Goal: Task Accomplishment & Management: Complete application form

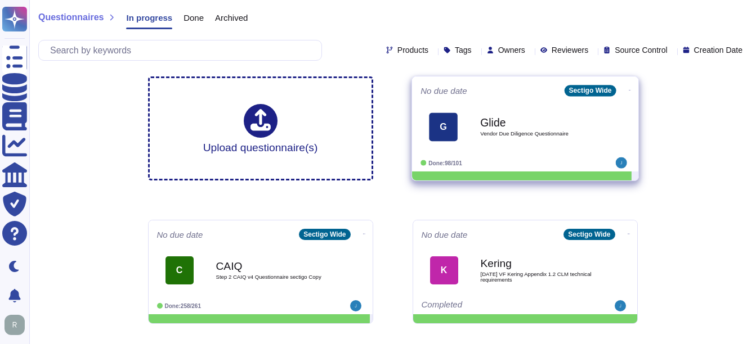
click at [527, 136] on span "Vendor Due Diligence Questionnaire" at bounding box center [537, 134] width 114 height 6
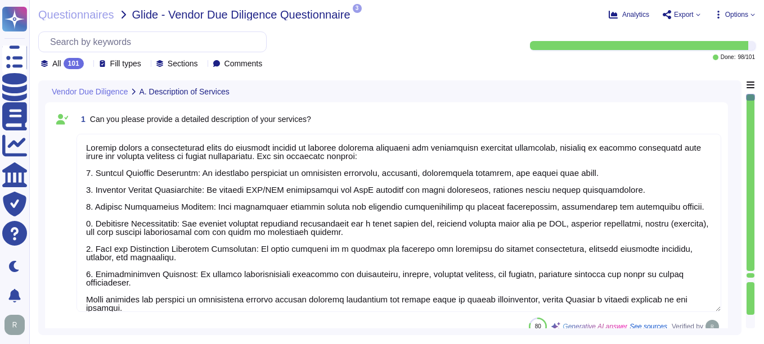
type textarea "Sectigo offers a comprehensive range of services focused on digital identity so…"
type textarea "Our services are categorized as Software as a Service (SaaS). We host our produ…"
type textarea "Yes, our service supports user authentication via SSO. It is compatible with id…"
click at [751, 115] on div at bounding box center [751, 183] width 8 height 177
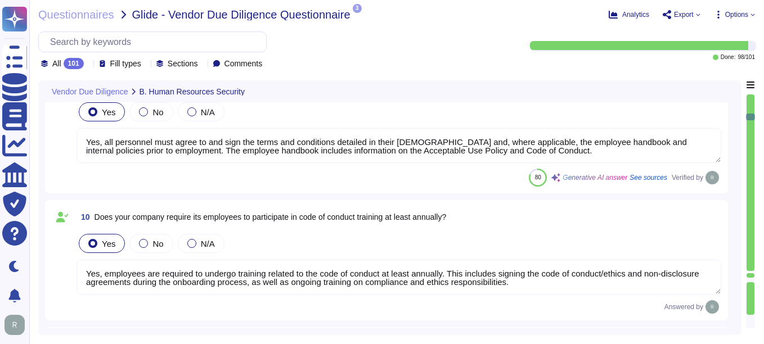
type textarea "Yes, Sectigo maintains a comprehensive Information Security Program that establ…"
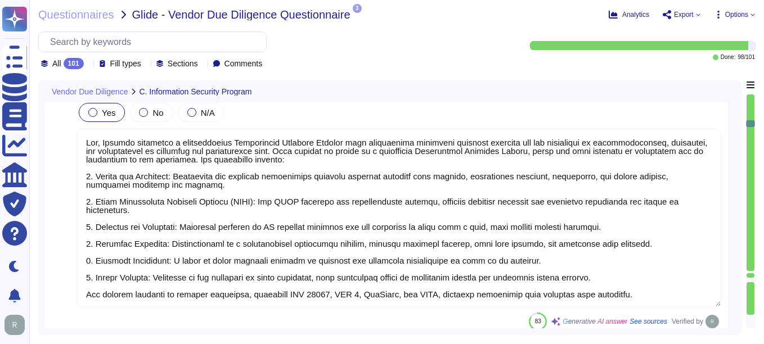
type textarea "Yes, our company follows the ISO 27001 standard to guide our Information Securi…"
type textarea "Yes, our company has a formal Information Security Policy that has been documen…"
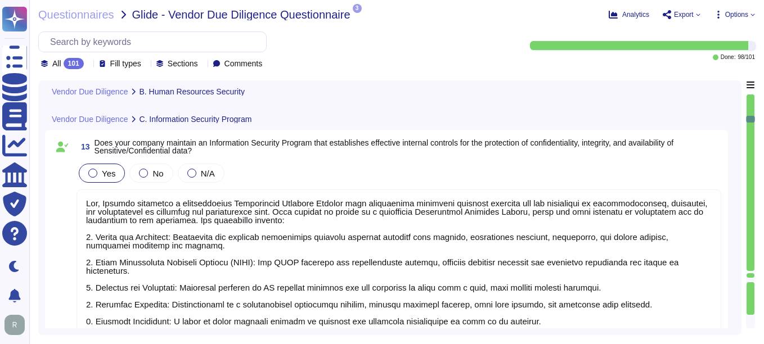
type textarea "Yes, all personnel must agree to and sign the terms and conditions detailed in …"
type textarea "Yes, employees are required to undergo training related to the code of conduct …"
type textarea "Yes, our company requires all employees and contractors to participate in secur…"
type textarea "Yes, our organization has a formal disciplinary process for employee non-compli…"
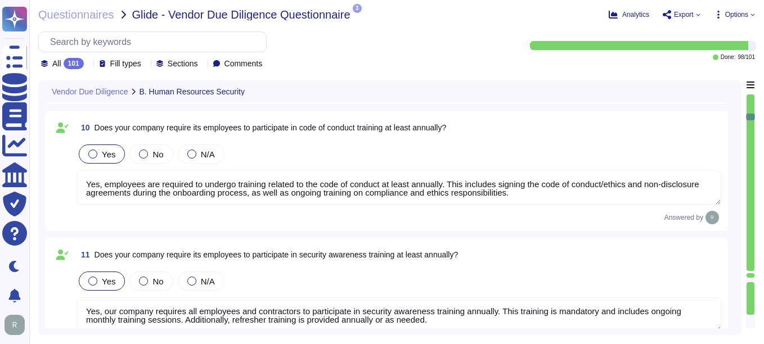
scroll to position [1489, 0]
type textarea "Yes, employees are required to sign non-disclosure agreements (NDAs) prior to b…"
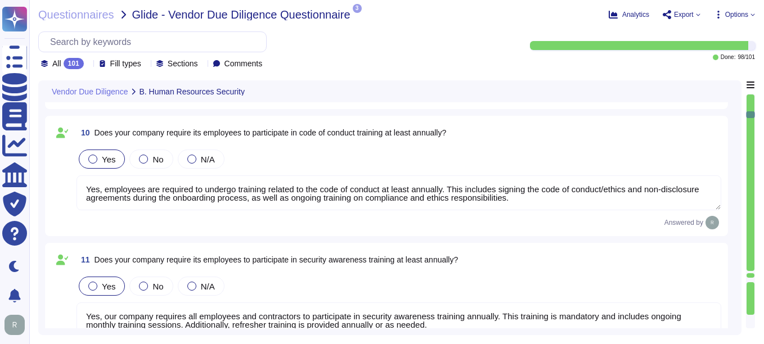
click at [751, 106] on div at bounding box center [751, 183] width 8 height 177
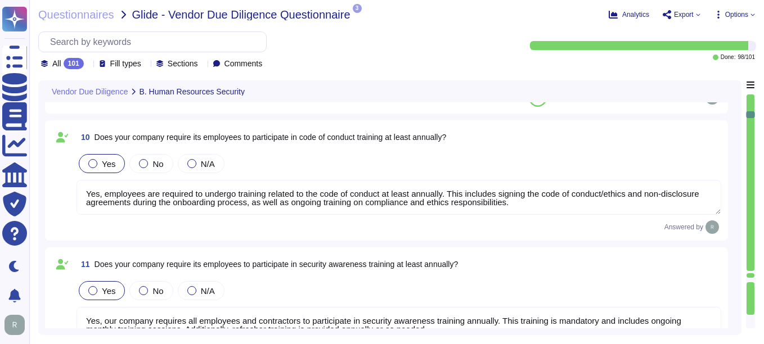
type textarea "Yes, our company requires all employees, including contractors, to undergo a ba…"
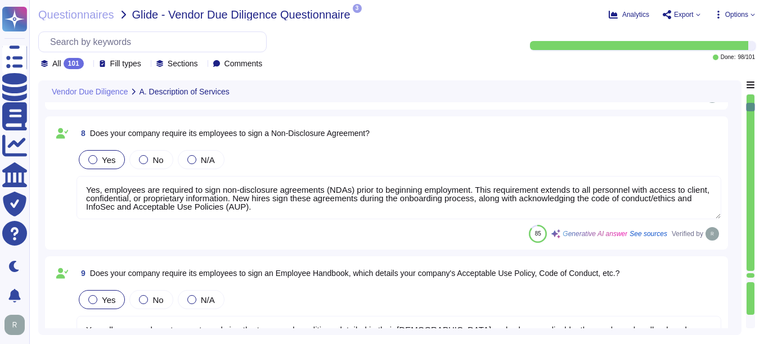
type textarea "We have implemented comprehensive logging capabilities that capture user and ad…"
type textarea "No, Sectigo does not require access to any type of sensitive data. We collect, …"
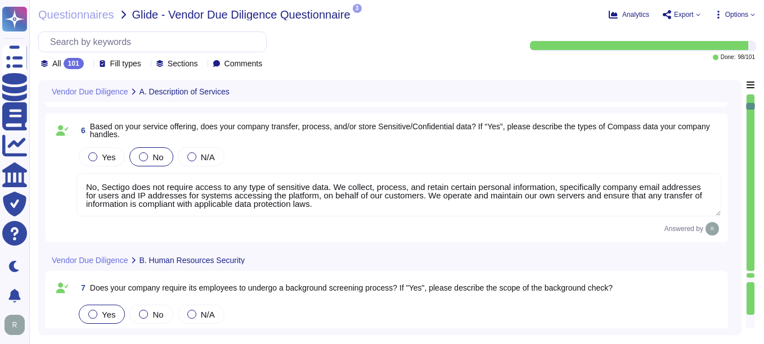
type textarea "Yes, our service natively supports two-factor authentication for end-users. The…"
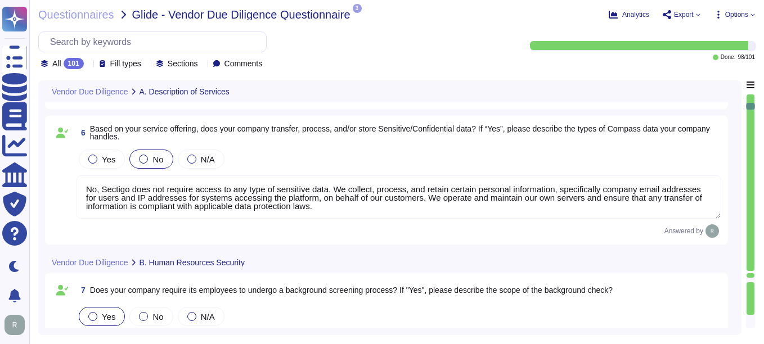
click at [751, 99] on div at bounding box center [751, 183] width 8 height 177
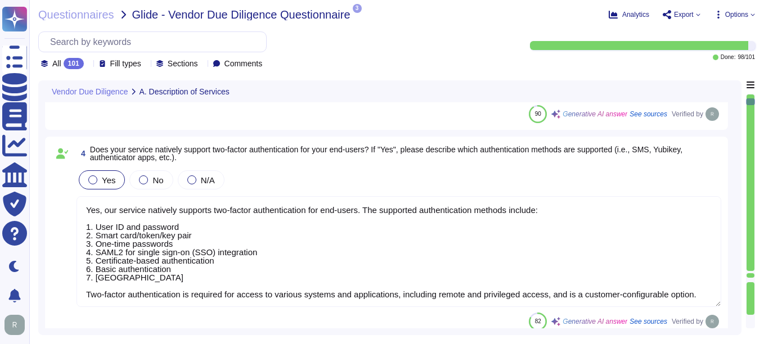
type textarea "Sectigo offers a comprehensive range of services focused on digital identity so…"
type textarea "Our services are categorized as Software as a Service (SaaS). We host our produ…"
type textarea "Yes, our service supports user authentication via SSO. It is compatible with id…"
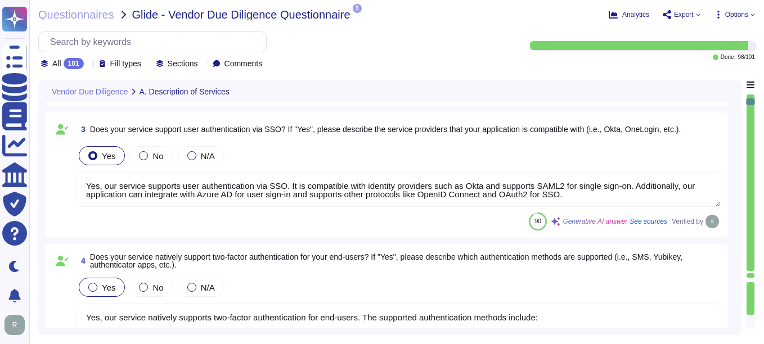
scroll to position [346, 0]
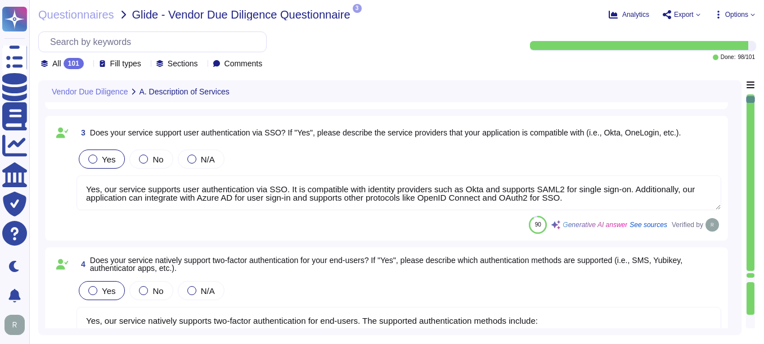
click at [751, 118] on div at bounding box center [751, 183] width 8 height 177
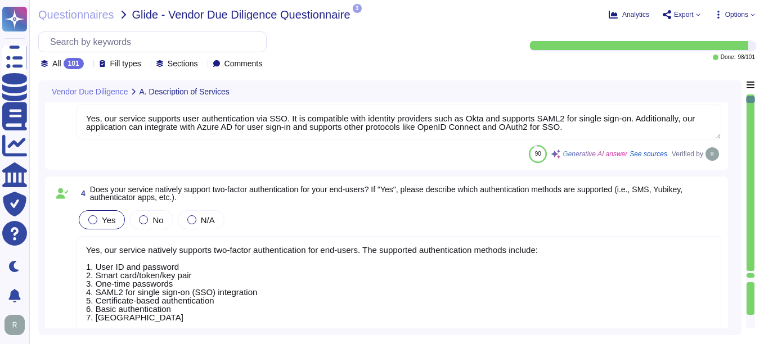
click at [751, 118] on div at bounding box center [751, 183] width 8 height 177
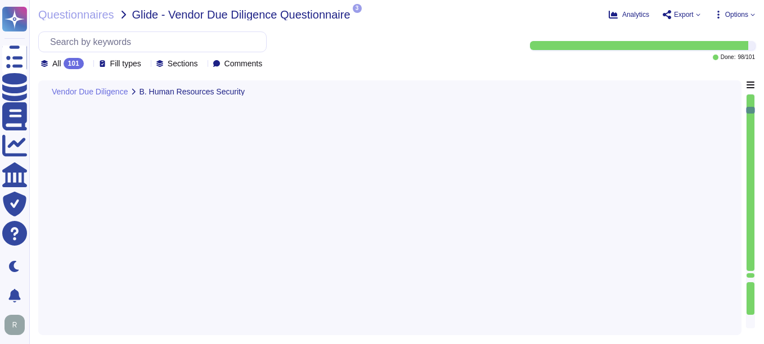
type textarea "Yes, our company requires all employees, including contractors, to undergo a ba…"
type textarea "Yes, employees are required to sign non-disclosure agreements (NDAs) prior to b…"
type textarea "Yes, all personnel must agree to and sign the terms and conditions detailed in …"
type textarea "Yes, employees are required to undergo training related to the code of conduct …"
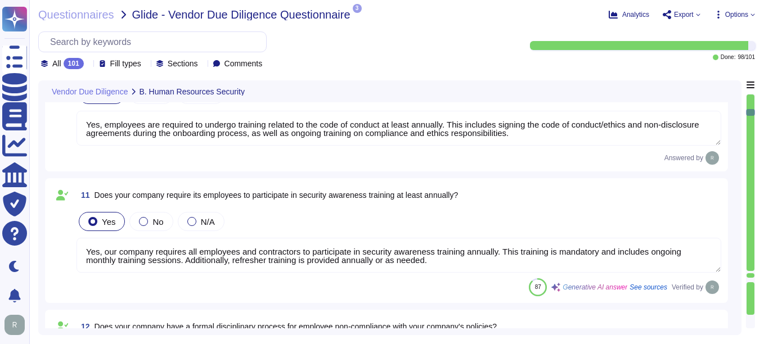
type textarea "Yes, our company requires all employees and contractors to participate in secur…"
type textarea "Yes, our organization has a formal disciplinary process for employee non-compli…"
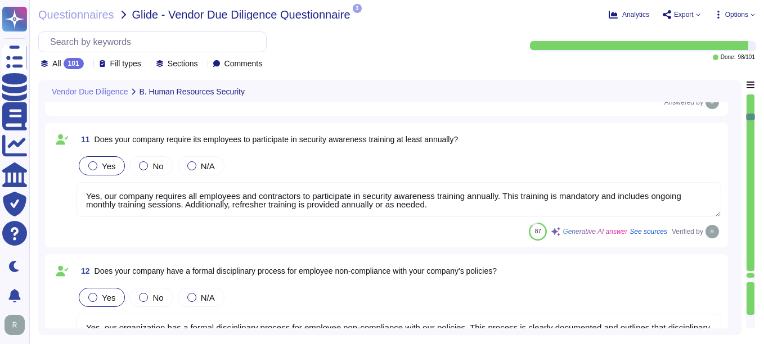
type textarea "Yes, Sectigo maintains a comprehensive Information Security Program that establ…"
click at [752, 109] on div at bounding box center [751, 183] width 8 height 177
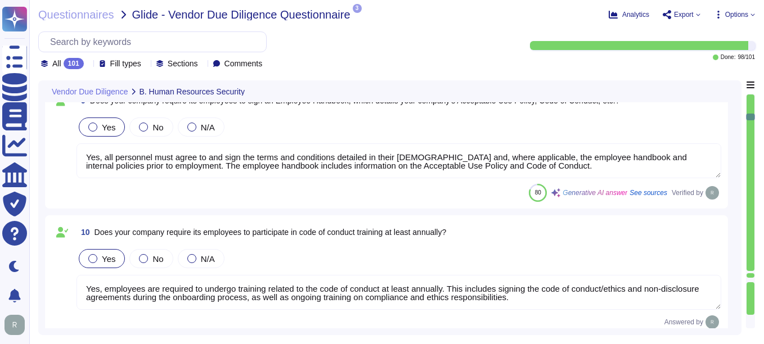
click at [752, 109] on div at bounding box center [751, 183] width 8 height 177
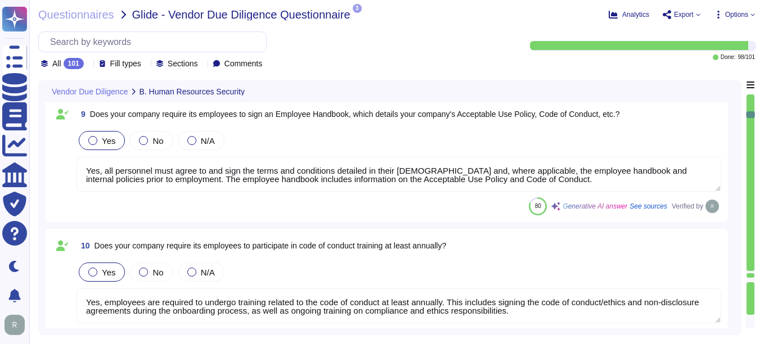
type textarea "Yes, our company requires all employees, including contractors, to undergo a ba…"
click at [752, 109] on div at bounding box center [751, 183] width 8 height 177
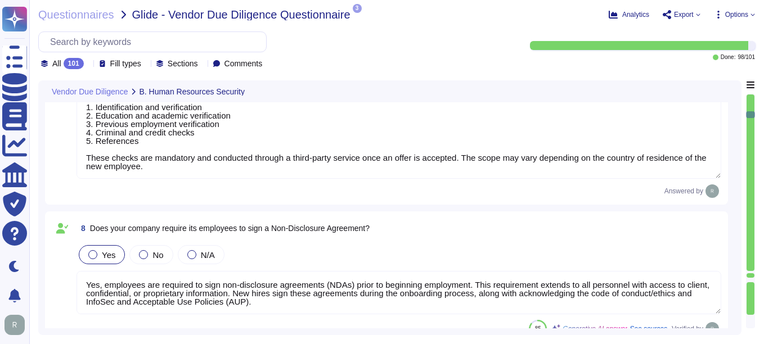
scroll to position [1027, 0]
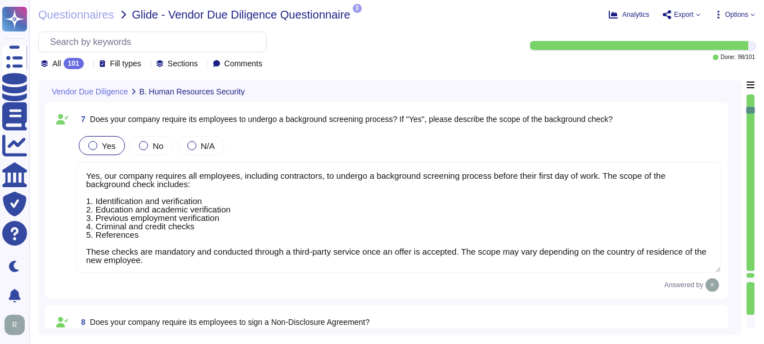
click at [752, 109] on div at bounding box center [750, 110] width 9 height 7
click at [749, 96] on div at bounding box center [751, 183] width 8 height 177
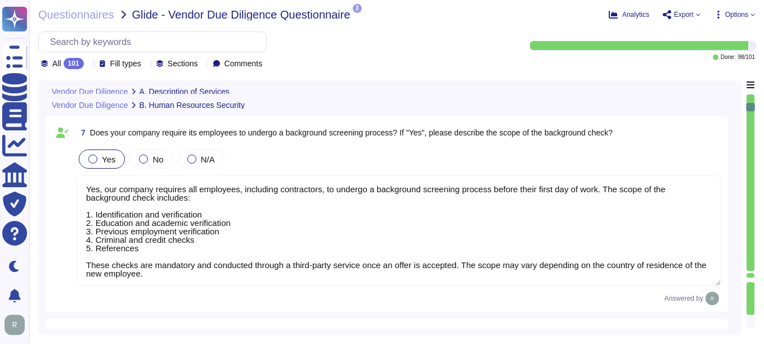
type textarea "We have implemented comprehensive logging capabilities that capture user and ad…"
type textarea "No, Sectigo does not require access to any type of sensitive data. We collect, …"
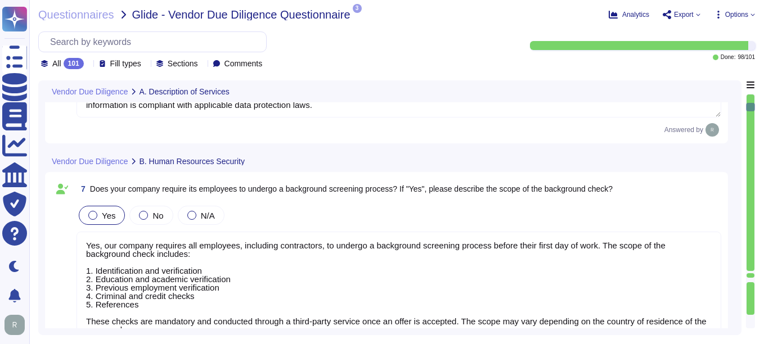
click at [749, 96] on div at bounding box center [751, 183] width 8 height 177
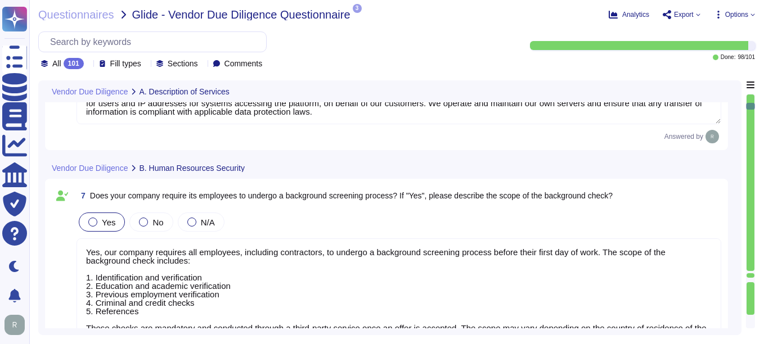
type textarea "Yes, our service natively supports two-factor authentication for end-users. The…"
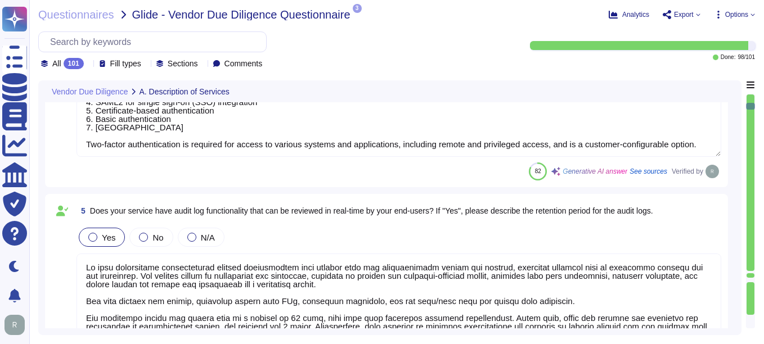
click at [749, 96] on div at bounding box center [751, 183] width 8 height 177
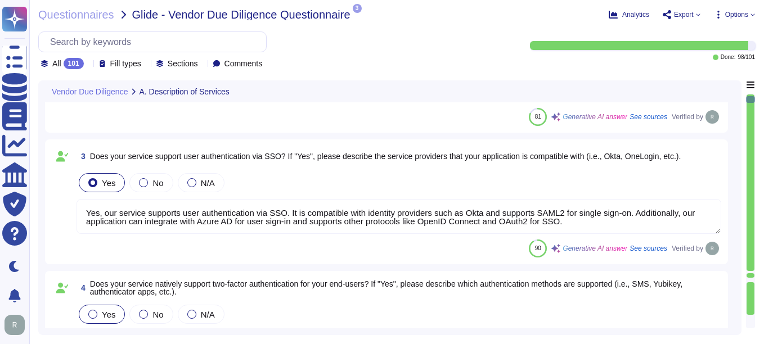
type textarea "Sectigo offers a comprehensive range of services focused on digital identity so…"
type textarea "Our services are categorized as Software as a Service (SaaS). We host our produ…"
type textarea "Yes, our service supports user authentication via SSO. It is compatible with id…"
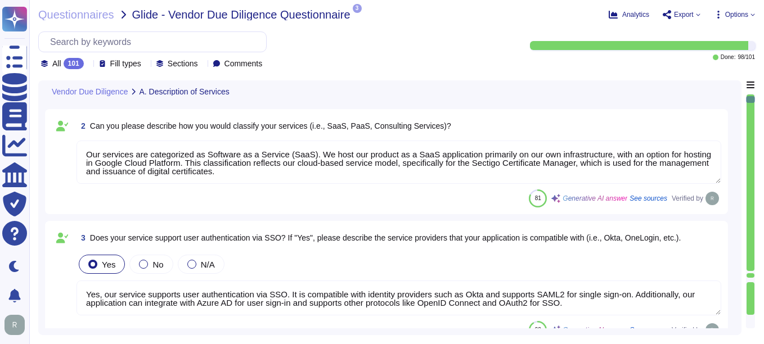
click at [749, 96] on div at bounding box center [751, 183] width 8 height 177
click at [749, 96] on div at bounding box center [750, 97] width 9 height 7
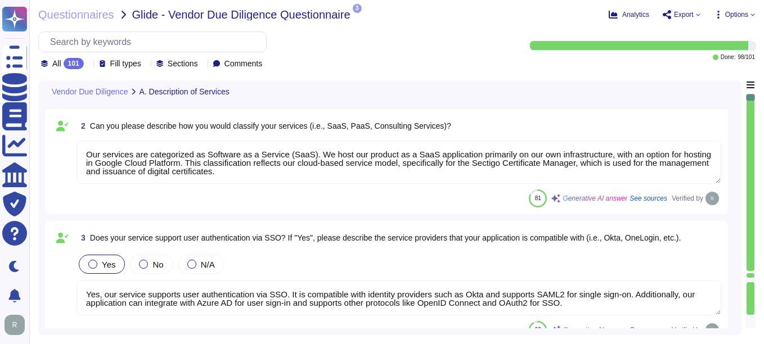
click at [749, 96] on div at bounding box center [750, 97] width 9 height 7
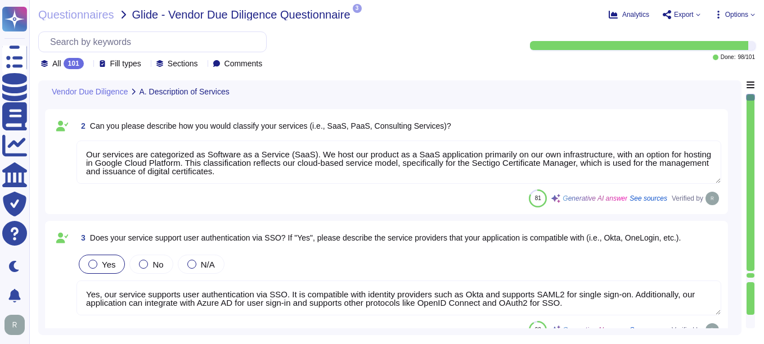
click at [749, 96] on div at bounding box center [750, 97] width 9 height 7
click at [750, 108] on div at bounding box center [751, 183] width 8 height 177
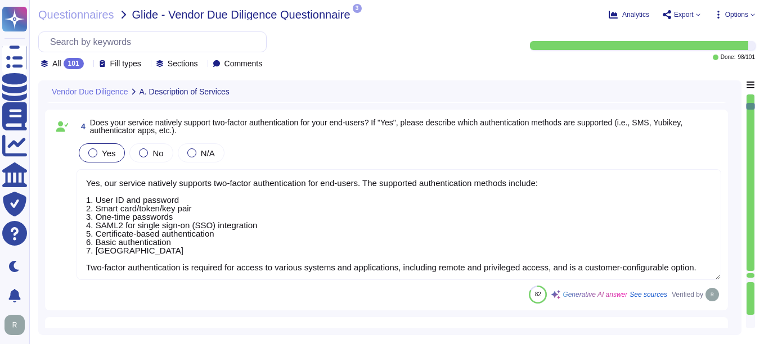
type textarea "No, Sectigo does not require access to any type of sensitive data. We collect, …"
type textarea "Yes, our company requires all employees, including contractors, to undergo a ba…"
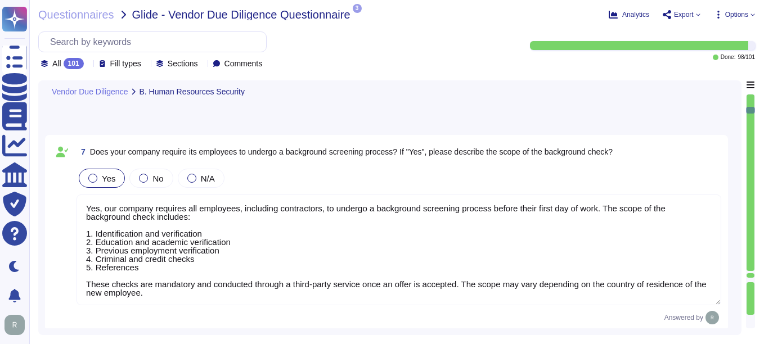
scroll to position [1027, 0]
type textarea "Yes, employees are required to sign non-disclosure agreements (NDAs) prior to b…"
type textarea "Yes, all personnel must agree to and sign the terms and conditions detailed in …"
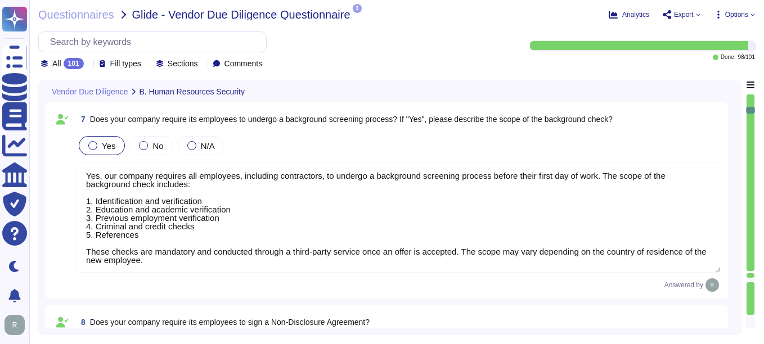
click at [751, 102] on div at bounding box center [751, 183] width 8 height 177
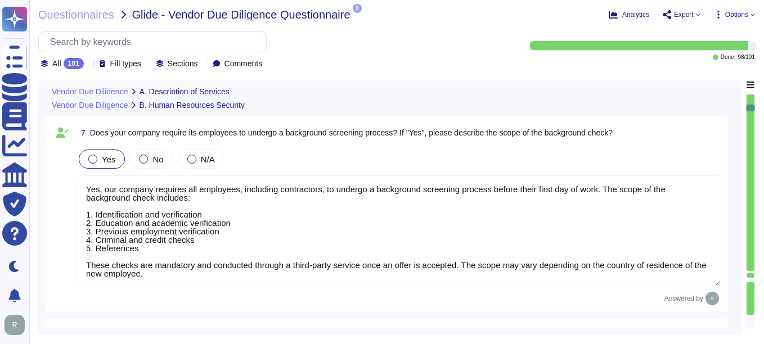
type textarea "We have implemented comprehensive logging capabilities that capture user and ad…"
type textarea "No, Sectigo does not require access to any type of sensitive data. We collect, …"
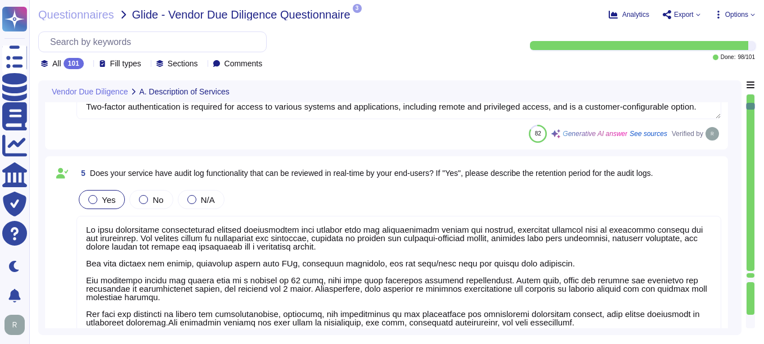
type textarea "Yes, our service natively supports two-factor authentication for end-users. The…"
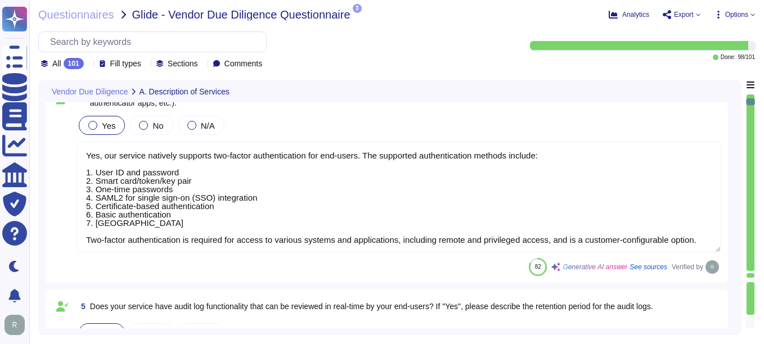
scroll to position [470, 0]
type textarea "Our services are categorized as Software as a Service (SaaS). We host our produ…"
type textarea "Yes, our service supports user authentication via SSO. It is compatible with id…"
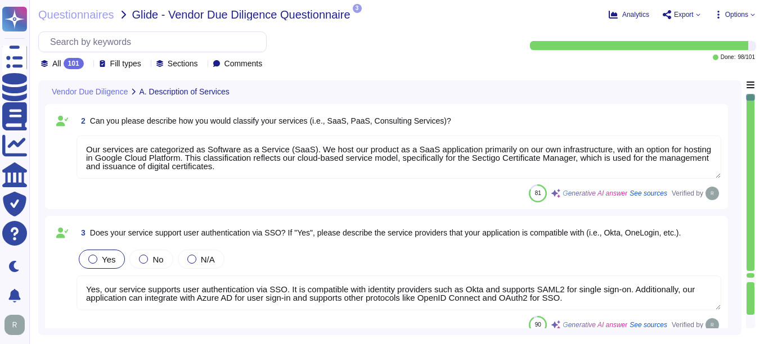
type textarea "Sectigo offers a comprehensive range of services focused on digital identity so…"
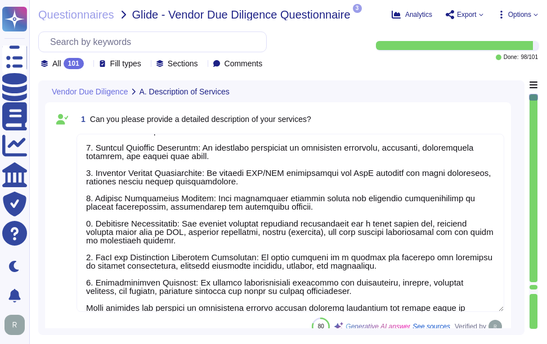
scroll to position [52, 0]
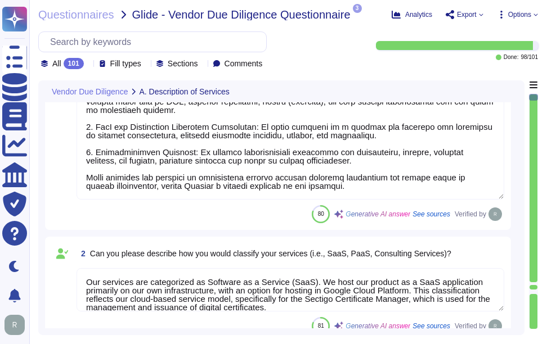
type textarea "Yes, our service natively supports two-factor authentication for end-users. The…"
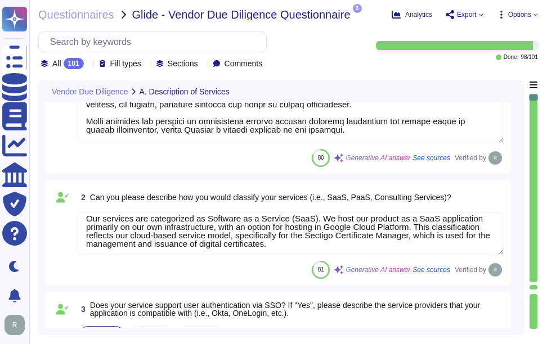
scroll to position [10, 0]
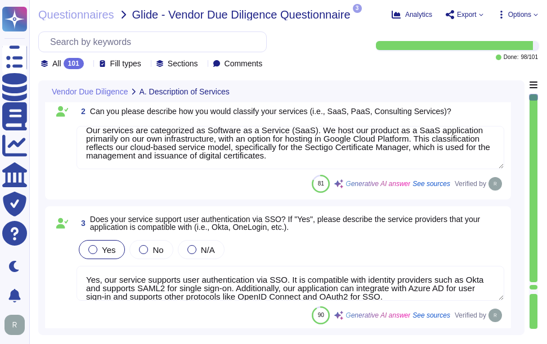
type textarea "We have implemented comprehensive logging capabilities that capture user and ad…"
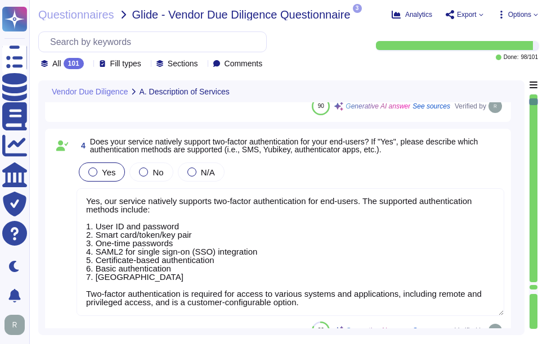
scroll to position [507, 0]
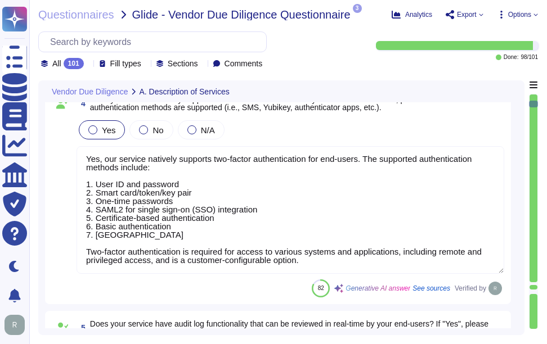
type textarea "No, Sectigo does not require access to any type of sensitive data. We collect, …"
drag, startPoint x: 155, startPoint y: 257, endPoint x: 338, endPoint y: 257, distance: 182.9
click at [338, 257] on textarea "Yes, our service natively supports two-factor authentication for end-users. The…" at bounding box center [291, 210] width 428 height 128
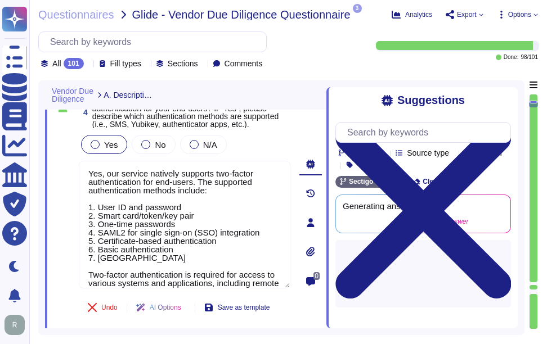
scroll to position [69, 0]
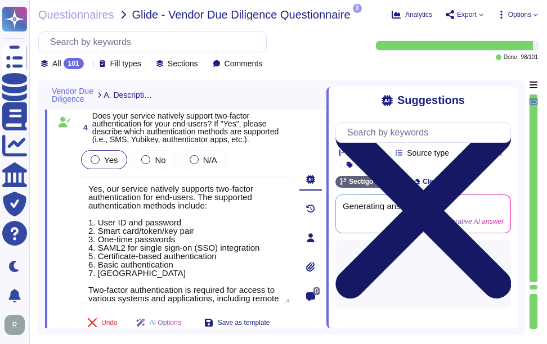
click at [506, 100] on icon at bounding box center [423, 211] width 176 height 234
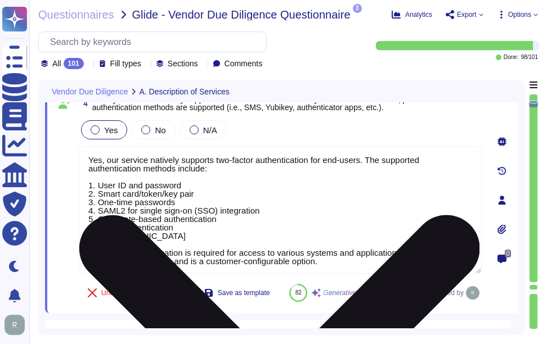
scroll to position [1, 0]
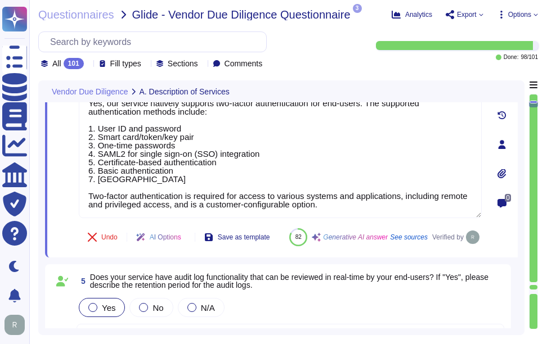
type textarea "No, Sectigo does not require access to any type of sensitive data. We collect, …"
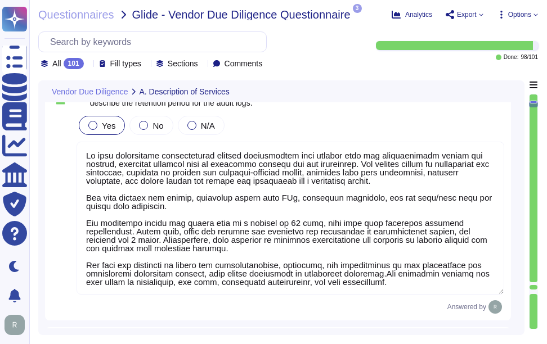
type textarea "Yes, our company requires all employees, including contractors, to undergo a ba…"
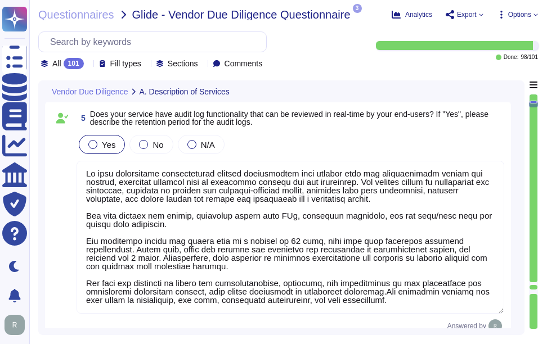
scroll to position [732, 0]
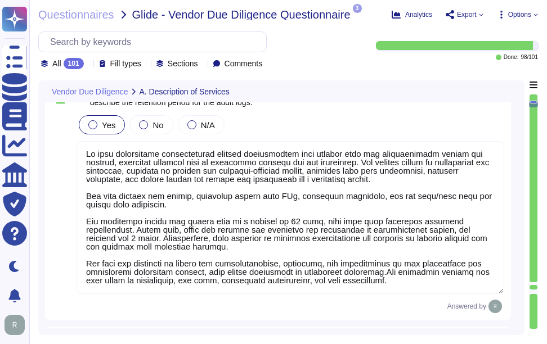
drag, startPoint x: 91, startPoint y: 120, endPoint x: 443, endPoint y: 122, distance: 352.9
click at [443, 107] on span "Does your service have audit log functionality that can be reviewed in real-tim…" at bounding box center [289, 98] width 398 height 17
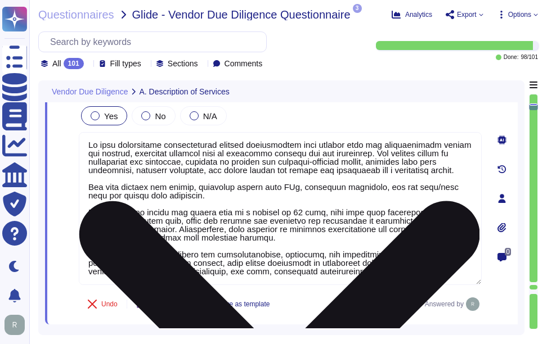
scroll to position [0, 0]
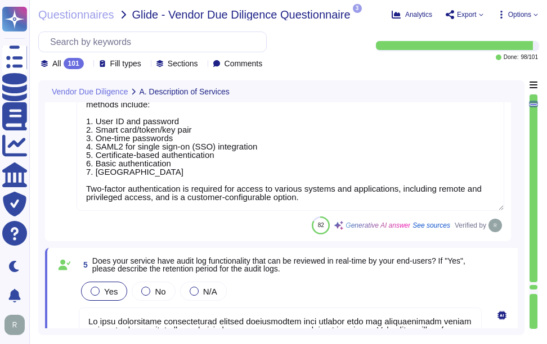
type textarea "Our services are categorized as Software as a Service (SaaS). We host our produ…"
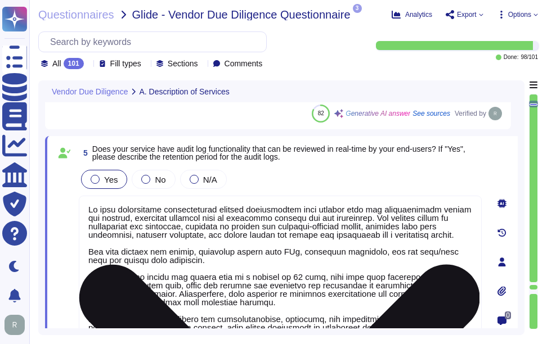
scroll to position [684, 0]
type textarea "Yes, our company requires all employees, including contractors, to undergo a ba…"
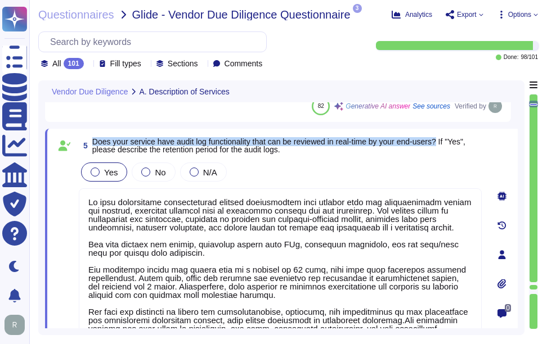
drag, startPoint x: 92, startPoint y: 142, endPoint x: 447, endPoint y: 143, distance: 354.6
click at [447, 143] on span "Does your service have audit log functionality that can be reviewed in real-tim…" at bounding box center [278, 145] width 373 height 17
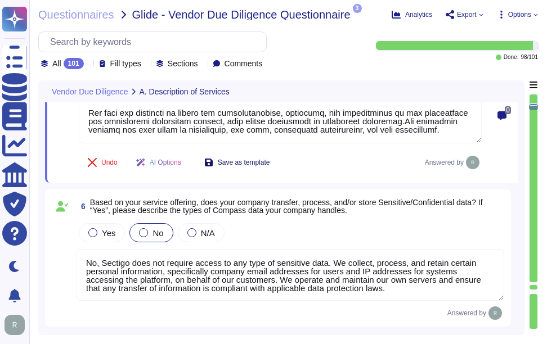
scroll to position [909, 0]
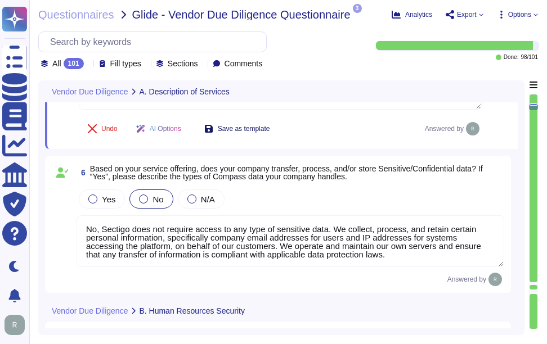
type textarea "Yes, employees are required to sign non-disclosure agreements (NDAs) prior to b…"
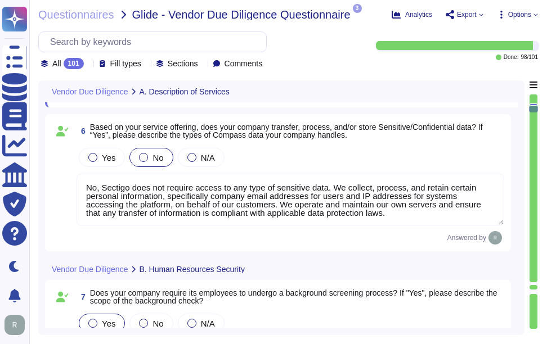
type textarea "Yes, all personnel must agree to and sign the terms and conditions detailed in …"
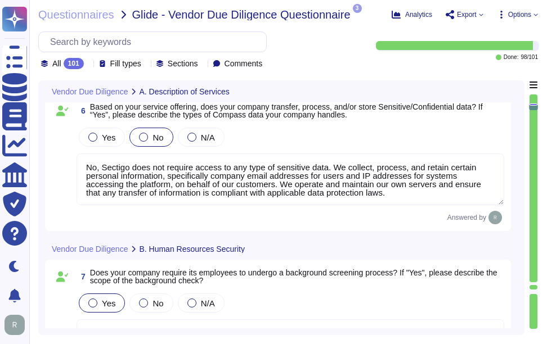
type textarea "Yes, our service natively supports two-factor authentication for end-users. The…"
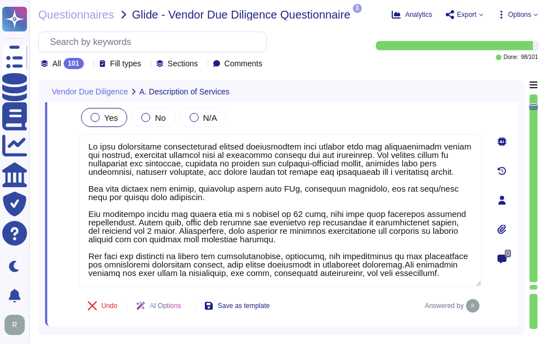
scroll to position [0, 0]
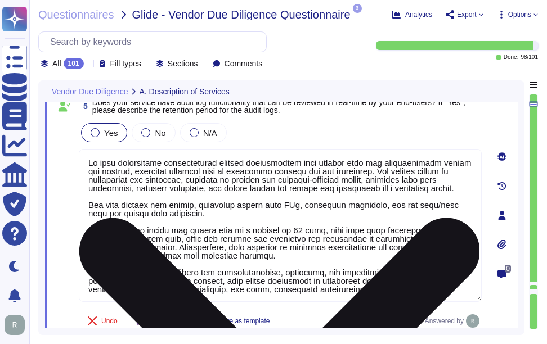
type textarea "Yes, our service supports user authentication via SSO. It is compatible with id…"
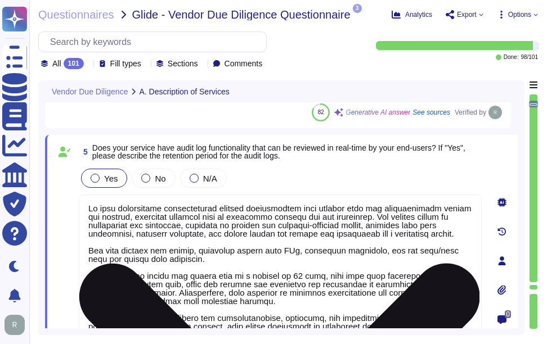
scroll to position [684, 0]
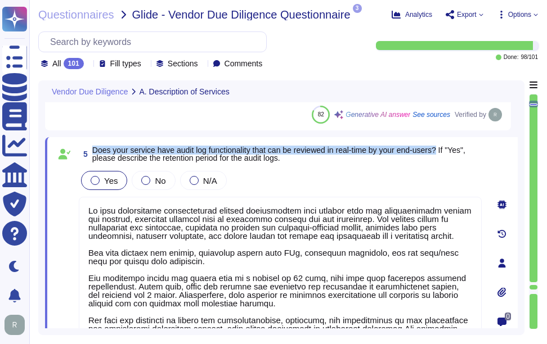
drag, startPoint x: 92, startPoint y: 150, endPoint x: 446, endPoint y: 154, distance: 354.0
click at [446, 154] on span "5 Does your service have audit log functionality that can be reviewed in real-t…" at bounding box center [280, 154] width 403 height 20
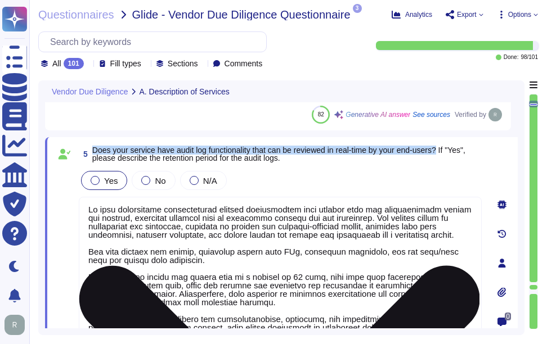
scroll to position [10, 0]
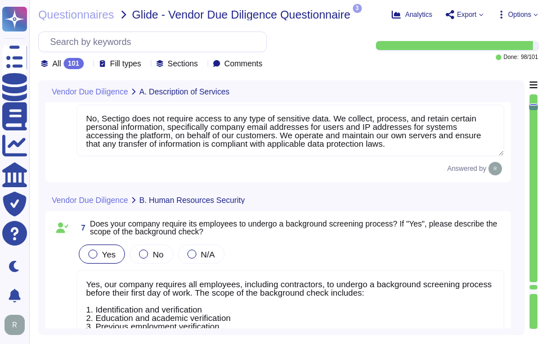
type textarea "Yes, employees are required to sign non-disclosure agreements (NDAs) prior to b…"
type textarea "Yes, all personnel must agree to and sign the terms and conditions detailed in …"
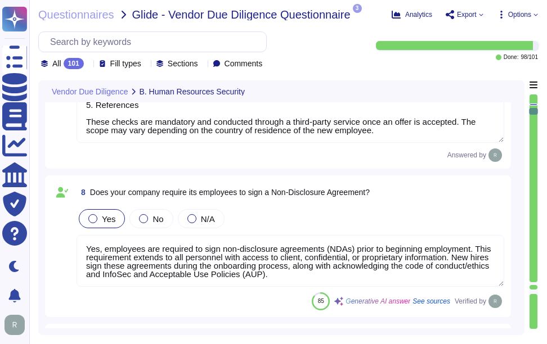
type textarea "Yes, employees are required to undergo training related to the code of conduct …"
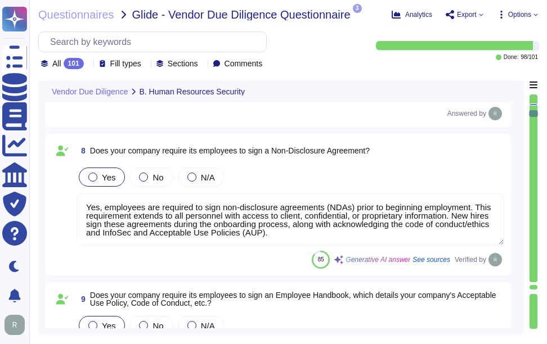
type textarea "Yes, our company requires all employees and contractors to participate in secur…"
type textarea "Yes, our organization has a formal disciplinary process for employee non-compli…"
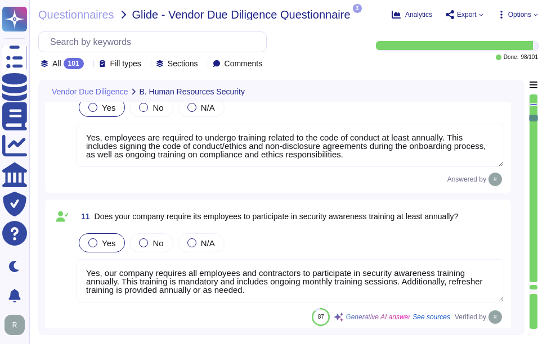
type textarea "Yes, Sectigo maintains a comprehensive Information Security Program that establ…"
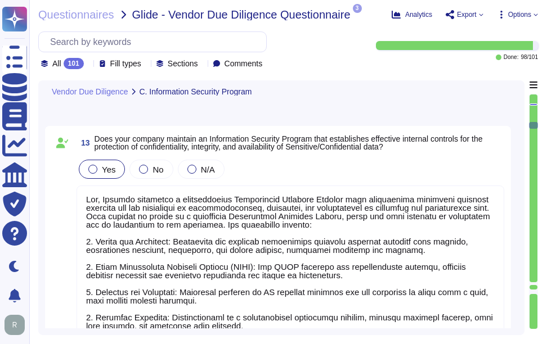
type textarea "Yes, our company follows the ISO 27001 standard to guide our Information Securi…"
type textarea "Yes, our company has a formal Information Security Policy that has been documen…"
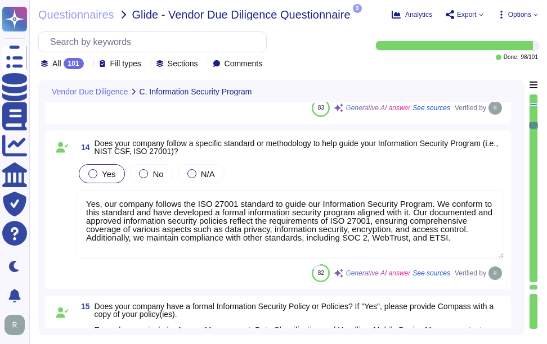
type textarea "Yes, our company has a comprehensive Business Continuity Plan (BCP) and a well-…"
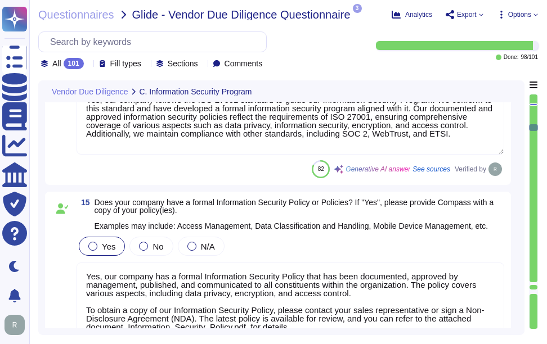
type textarea "Yes, our organization has participated in external security control attestation…"
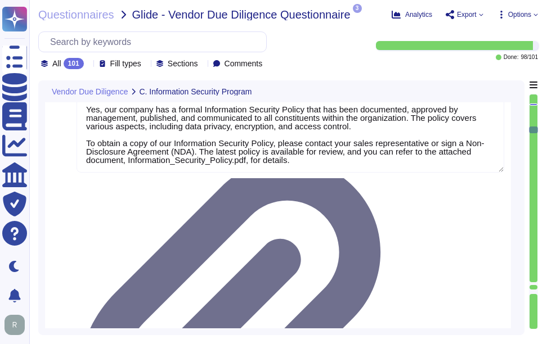
type textarea "Yes, our organization conducts formal risk assessments on an annual basis to id…"
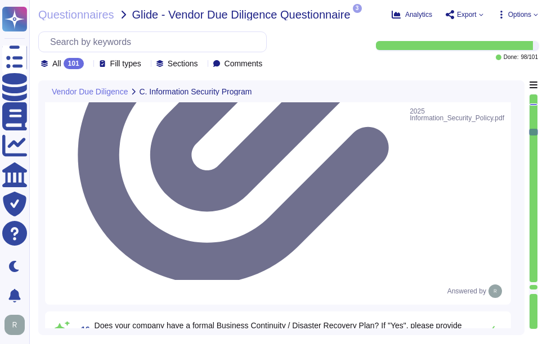
scroll to position [2822, 0]
type textarea "Yes, Sectigo has established a comprehensive Enterprise Security Program that i…"
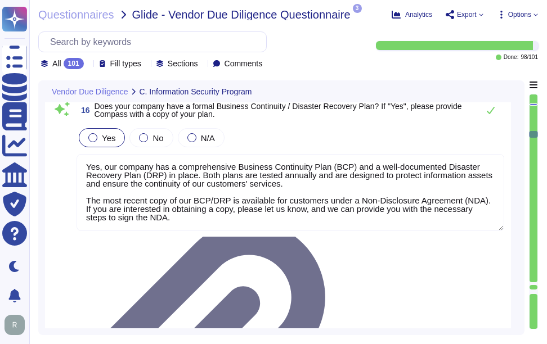
scroll to position [3047, 0]
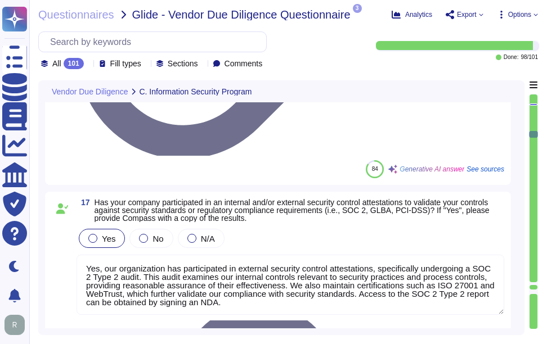
type textarea "Yes, we develop, document, and maintain a current baseline configuration/golden…"
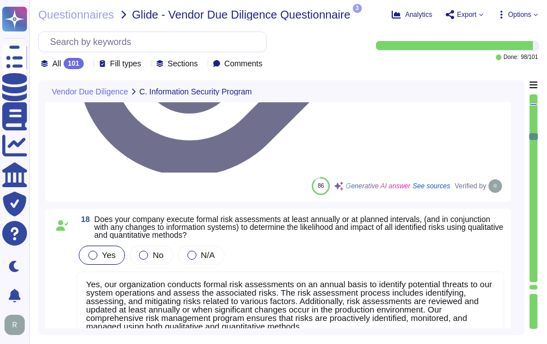
scroll to position [3216, 0]
type textarea "Yes, our company-issued/managed endpoints have Mobile Device Management (MDM) d…"
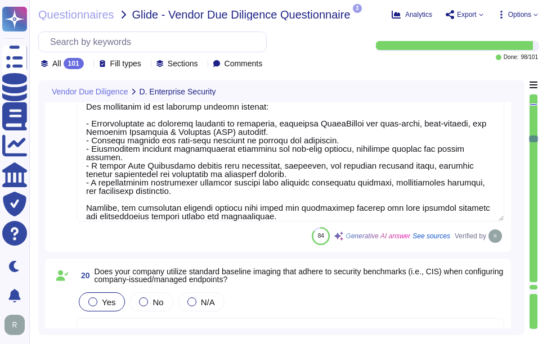
scroll to position [3329, 0]
type textarea "Yes, our company-issued and managed endpoints have anti-virus and Endpoint Dete…"
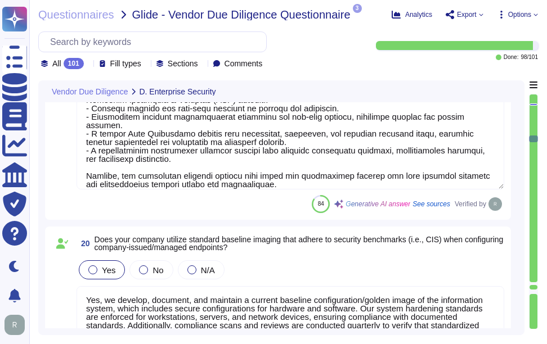
scroll to position [3385, 0]
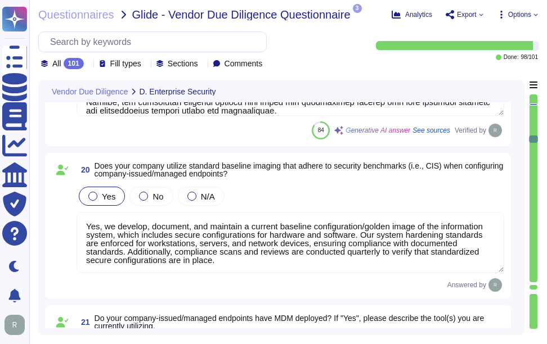
type textarea "Yes, full-disk encryption is enabled for all corporate-issued laptops and deskt…"
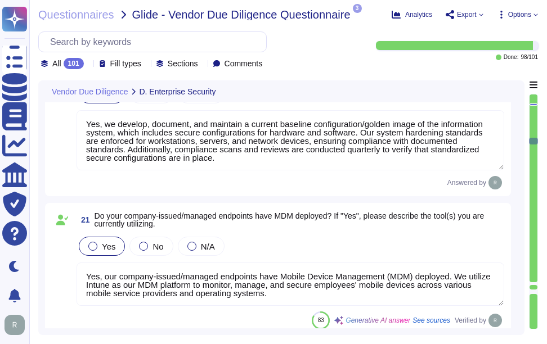
scroll to position [3554, 0]
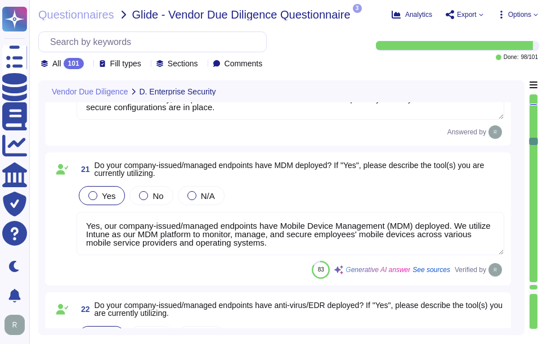
type textarea "We currently do not have Data Loss Prevention (DLP) controls in place, but it i…"
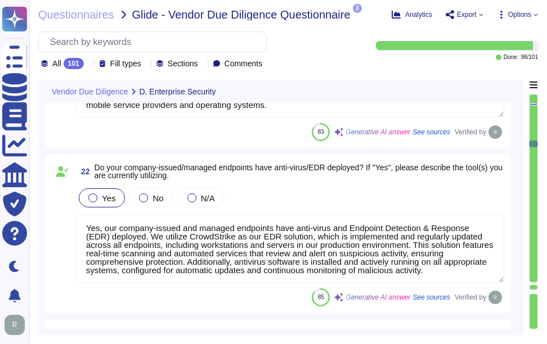
scroll to position [1, 0]
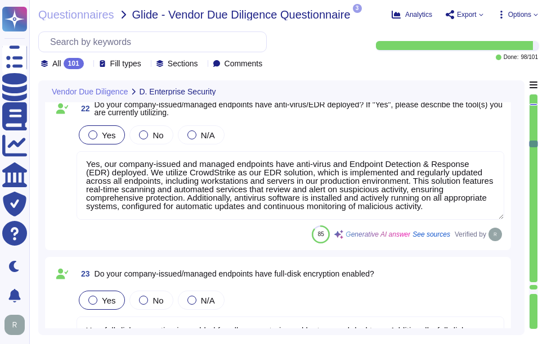
type textarea "We implement controls to block, remove, and quarantine connections to malicious…"
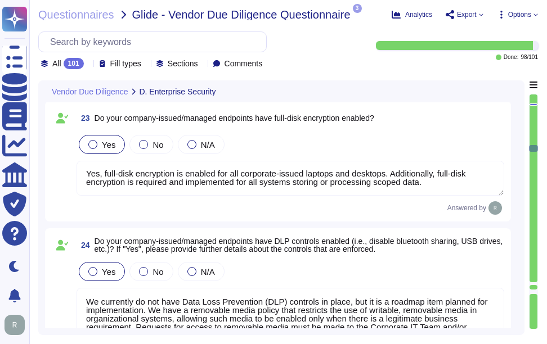
type textarea "Yes. Includes real-time scanning, network-based tools, and regular updates for …"
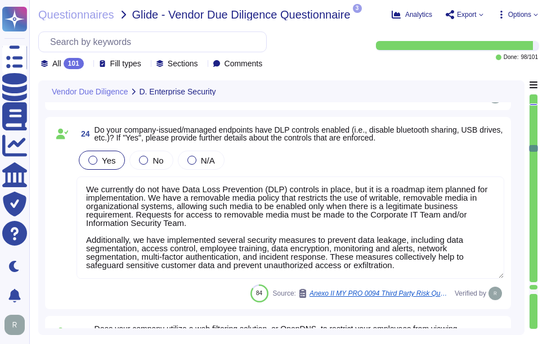
type textarea "Yes, our company utilizes a centralized single sign-on identity access manageme…"
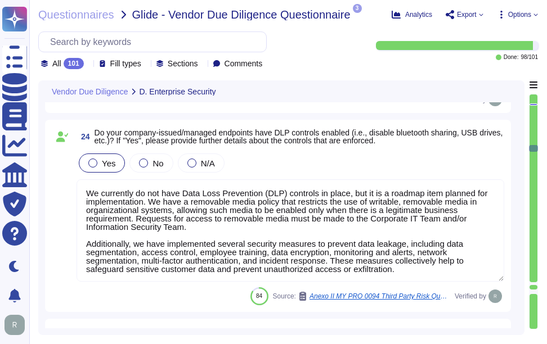
scroll to position [4004, 0]
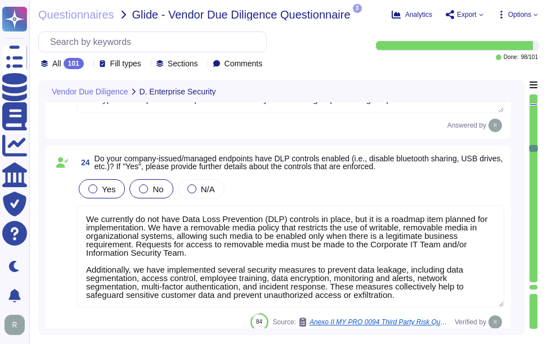
click at [142, 192] on div at bounding box center [143, 189] width 9 height 9
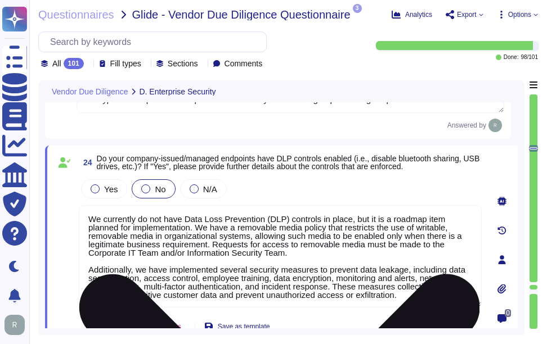
scroll to position [1, 0]
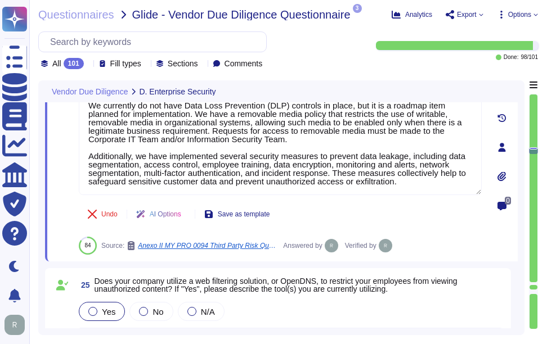
type textarea "Yes, our company utilizes a centralized single sign-on identity access manageme…"
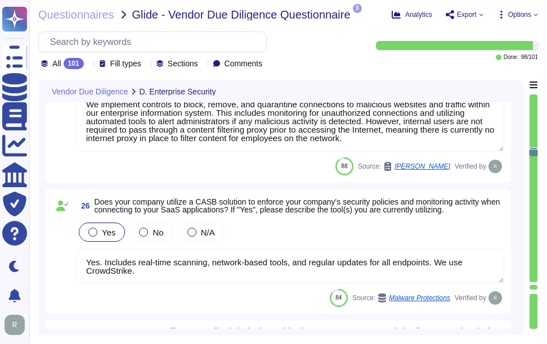
type textarea "Yes, our company utilizes an email gateway to scan both inbound and outbound me…"
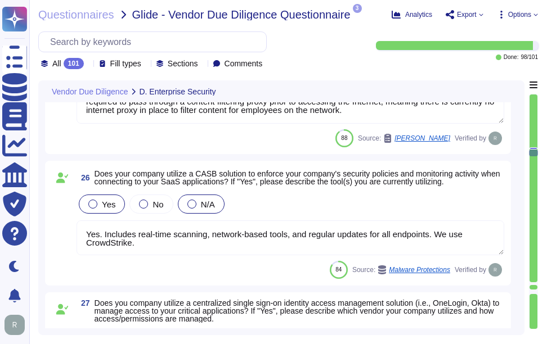
scroll to position [4398, 0]
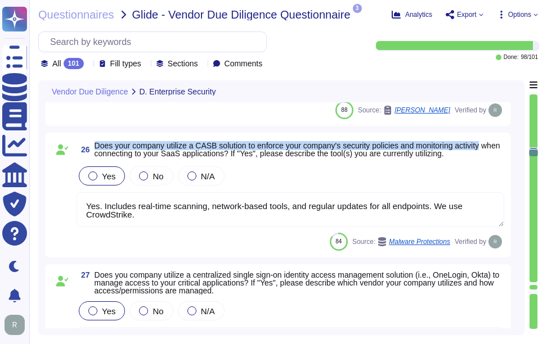
drag, startPoint x: 96, startPoint y: 144, endPoint x: 491, endPoint y: 148, distance: 395.7
click at [491, 148] on span "26 Does your company utilize a CASB solution to enforce your company's security…" at bounding box center [291, 150] width 428 height 20
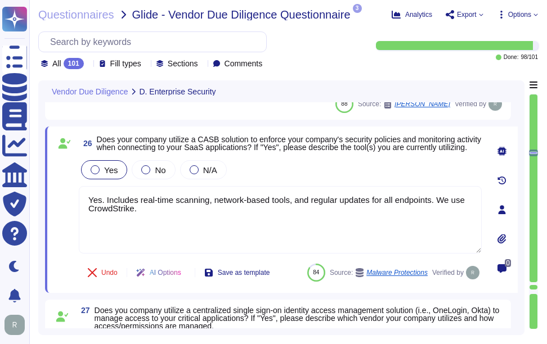
scroll to position [4342, 0]
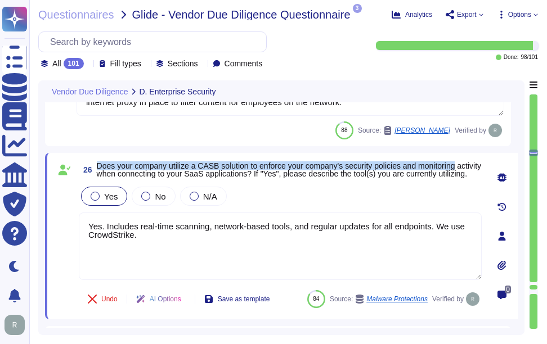
drag, startPoint x: 98, startPoint y: 162, endPoint x: 471, endPoint y: 163, distance: 372.6
click at [471, 163] on span "Does your company utilize a CASB solution to enforce your company's security po…" at bounding box center [289, 170] width 385 height 16
copy span "Does your company utilize a CASB solution to enforce your company's security po…"
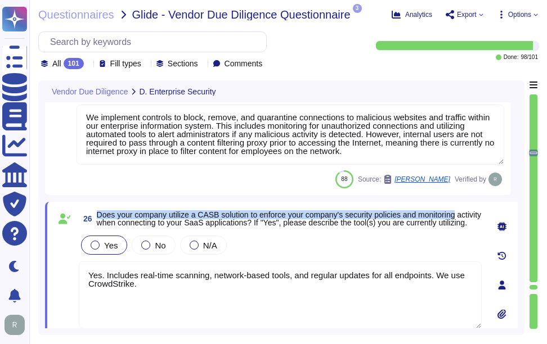
scroll to position [4171, 0]
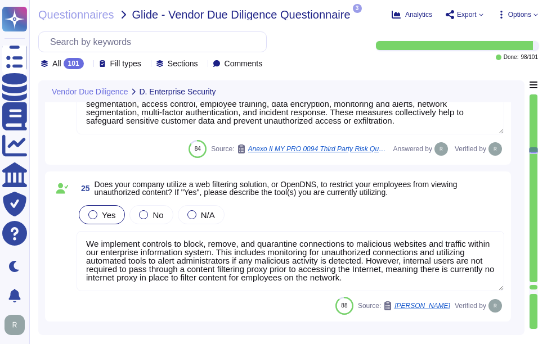
type textarea "Yes, full-disk encryption is enabled for all corporate-issued laptops and deskt…"
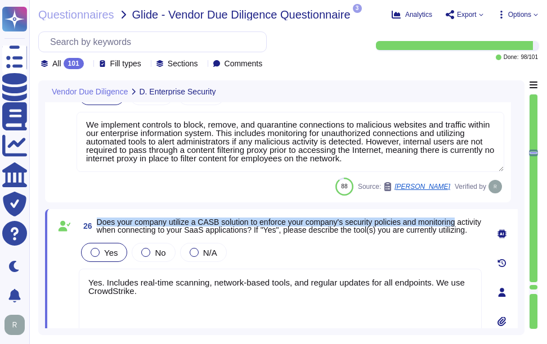
type textarea "Yes, our company utilizes an email gateway to scan both inbound and outbound me…"
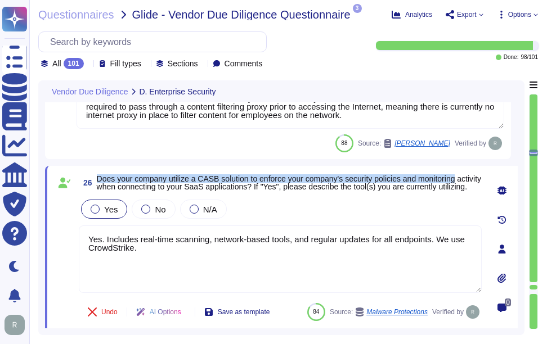
scroll to position [4340, 0]
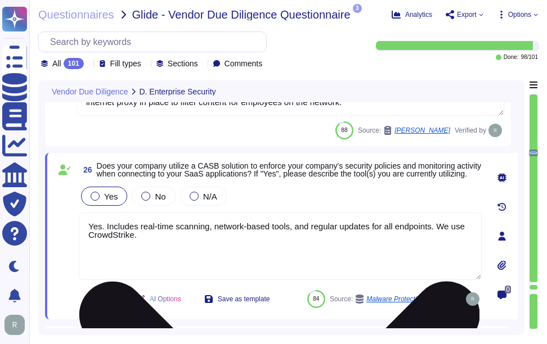
click at [303, 253] on textarea "Yes. Includes real-time scanning, network-based tools, and regular updates for …" at bounding box center [280, 247] width 403 height 68
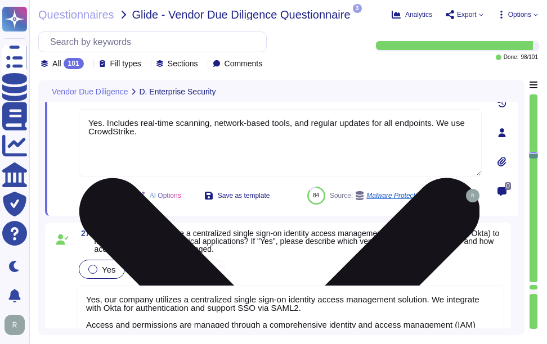
scroll to position [4508, 0]
type textarea "Yes, our organization has deployed email authentication protocols to allow rece…"
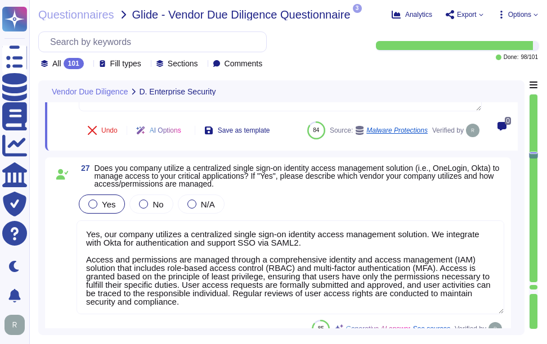
scroll to position [1, 0]
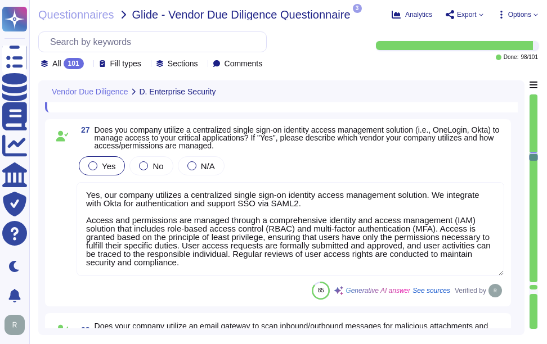
type textarea "No, we do not have DLP tools or controls installed to monitor encrypted and une…"
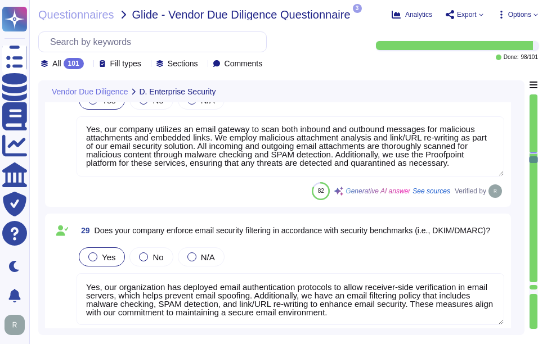
type textarea "Yes, Sectigo has an established Application Security Program that ensures our a…"
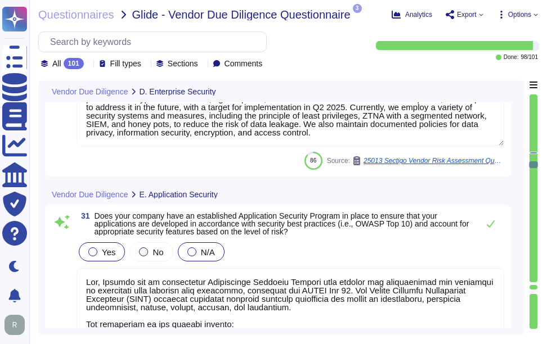
scroll to position [5128, 0]
type textarea "Yes, Sectigo has established a formal Software Development Lifecycle (SDLC) pro…"
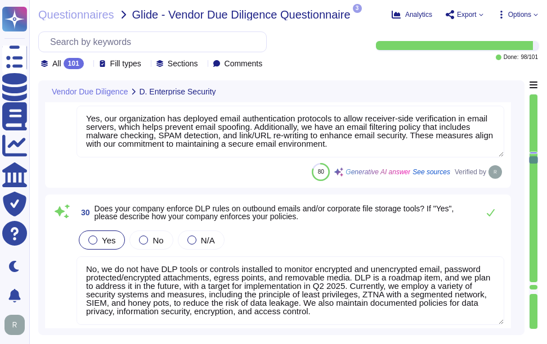
type textarea "Yes, our company utilizes a centralized single sign-on identity access manageme…"
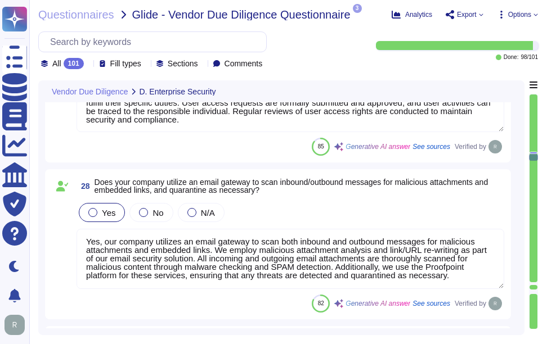
type textarea "Yes. Includes real-time scanning, network-based tools, and regular updates for …"
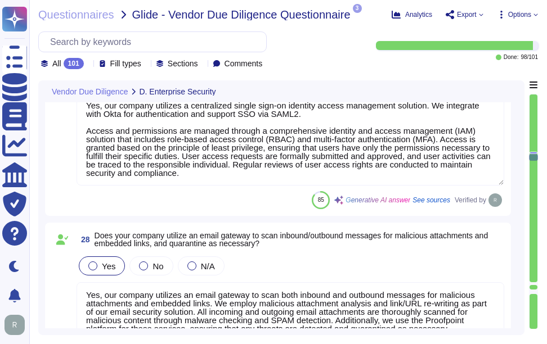
scroll to position [4350, 0]
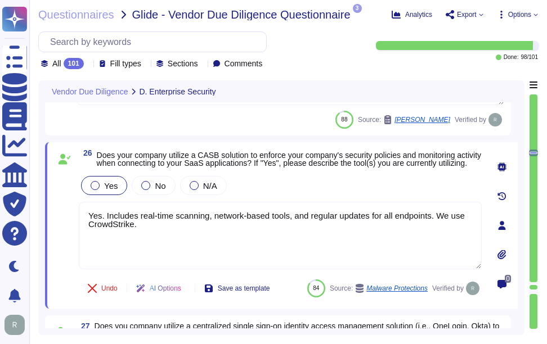
type textarea "We currently do not have Data Loss Prevention (DLP) controls in place, but it i…"
type textarea "We implement controls to block, remove, and quarantine connections to malicious…"
